Goal: Task Accomplishment & Management: Use online tool/utility

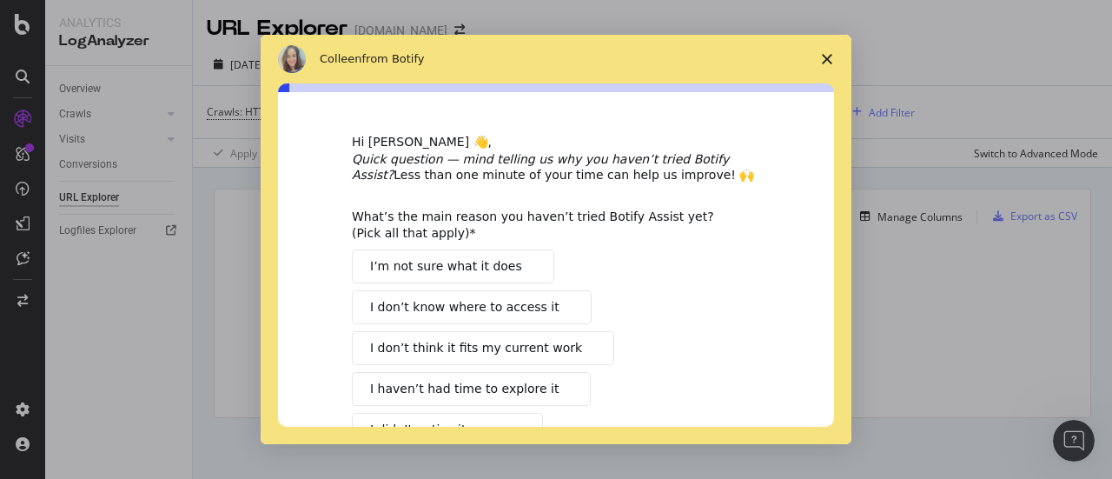
click at [834, 51] on span "Close survey" at bounding box center [827, 59] width 49 height 49
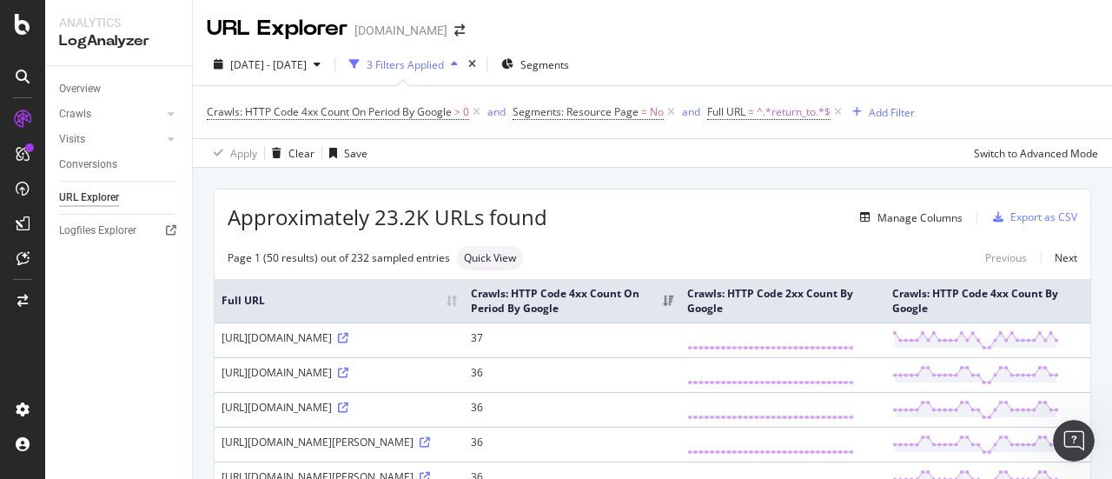
click at [283, 36] on div "URL Explorer" at bounding box center [277, 29] width 141 height 30
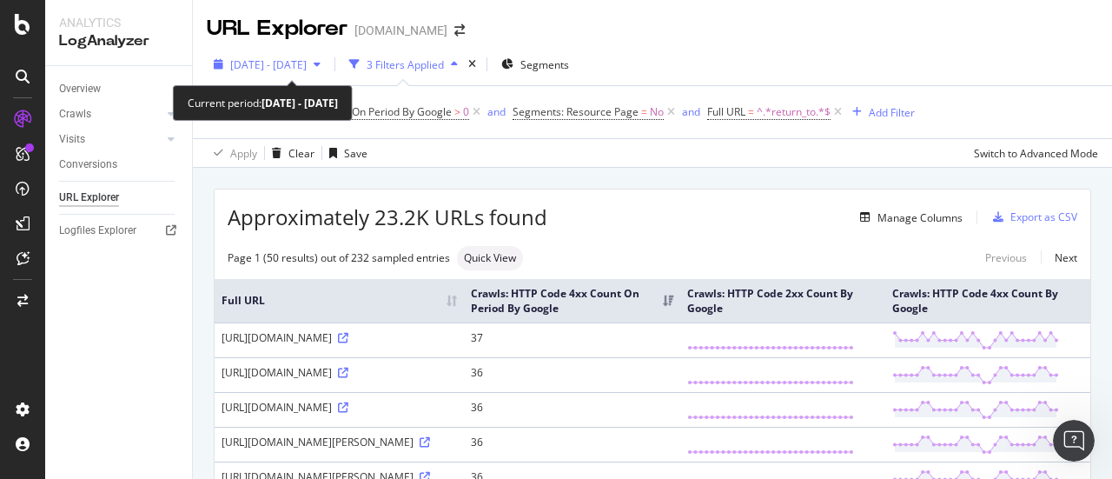
click at [272, 68] on span "[DATE] - [DATE]" at bounding box center [268, 64] width 76 height 15
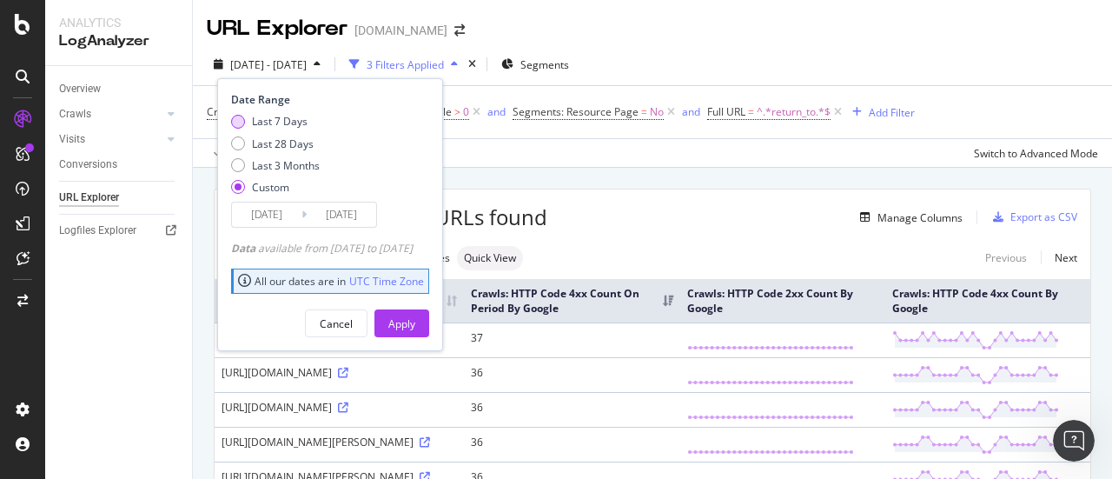
click at [282, 123] on div "Last 7 Days" at bounding box center [280, 121] width 56 height 15
type input "[DATE]"
click at [415, 317] on div "Apply" at bounding box center [401, 323] width 27 height 15
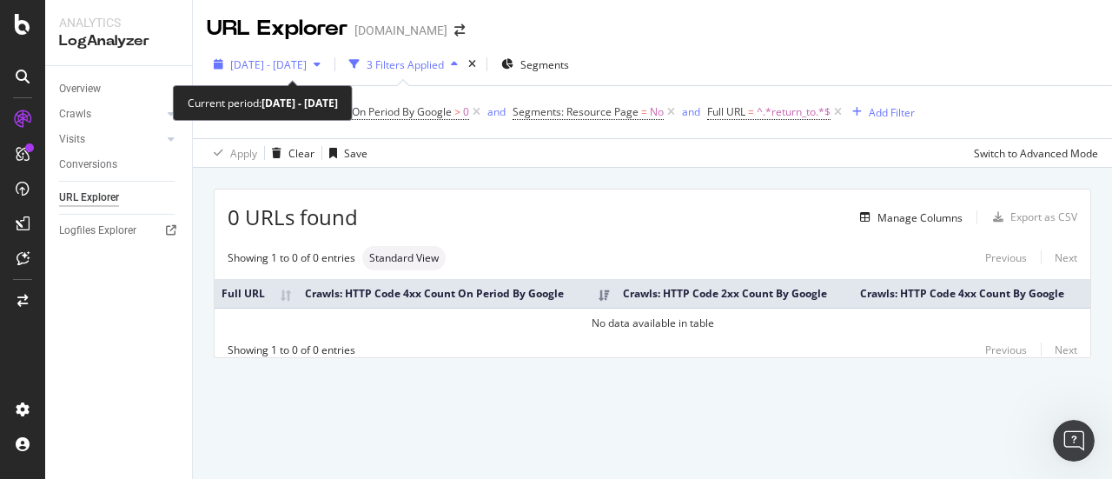
click at [307, 63] on span "[DATE] - [DATE]" at bounding box center [268, 64] width 76 height 15
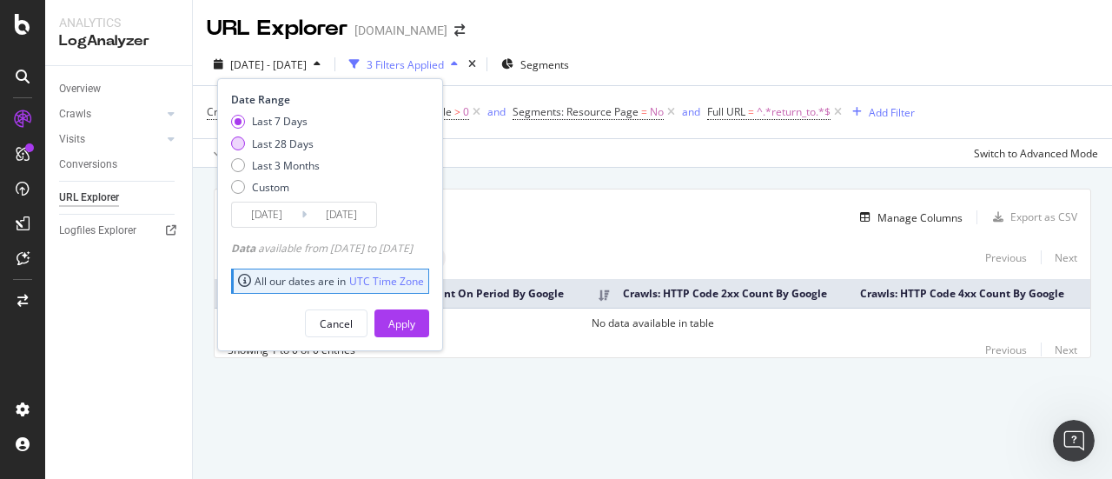
click at [273, 142] on div "Last 28 Days" at bounding box center [283, 143] width 62 height 15
type input "[DATE]"
click at [415, 316] on div "Apply" at bounding box center [401, 323] width 27 height 15
